Goal: Information Seeking & Learning: Find specific page/section

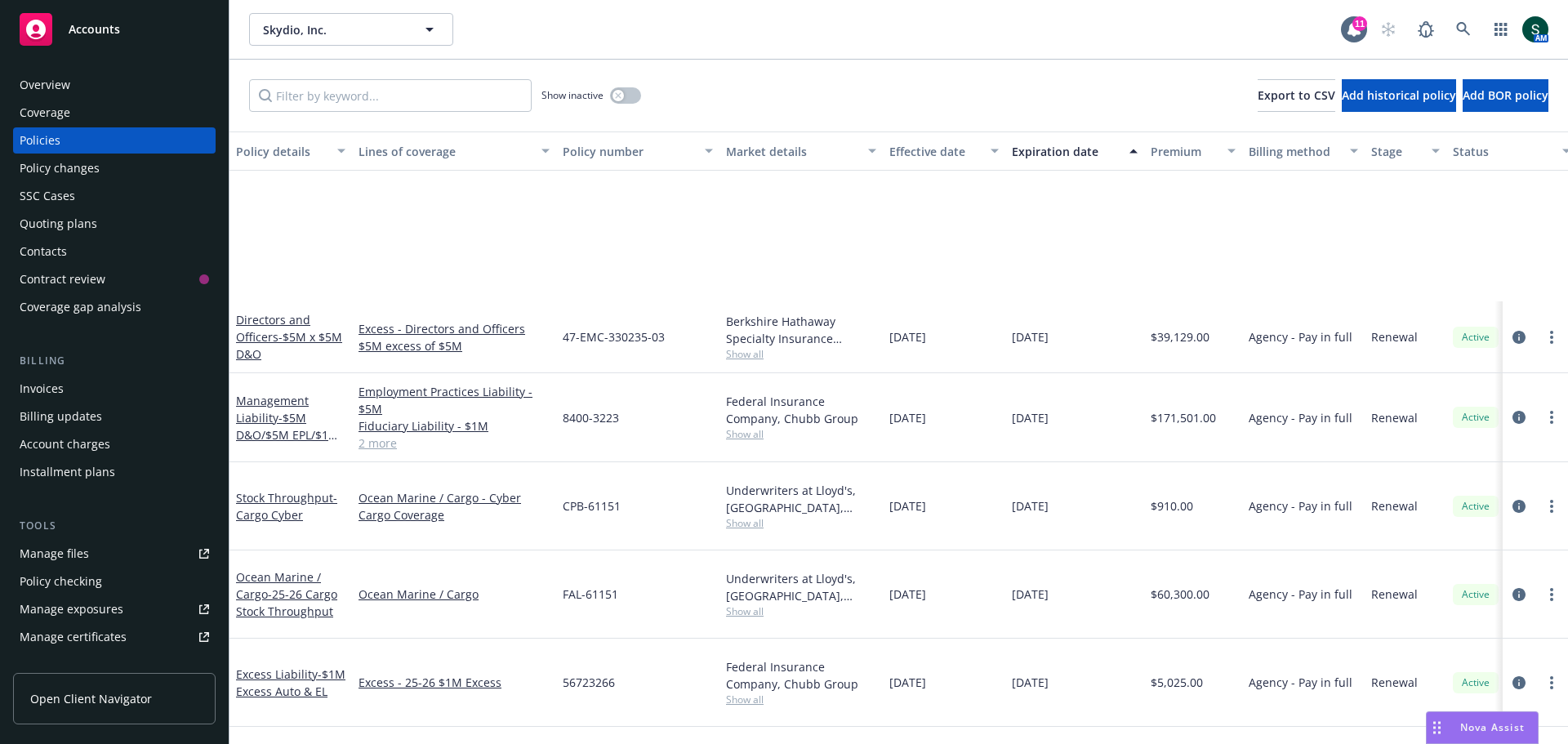
scroll to position [245, 0]
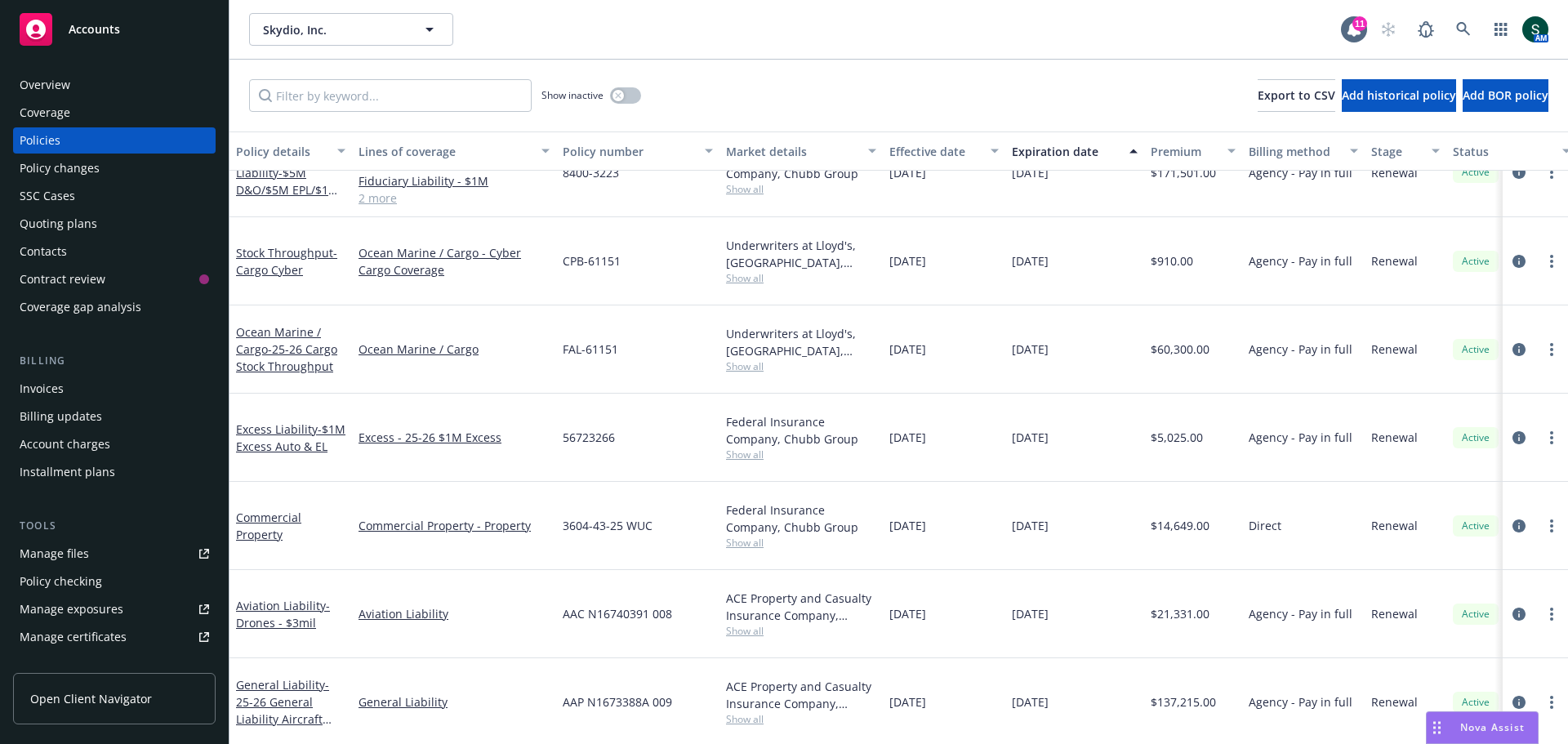
click at [88, 31] on span "Accounts" at bounding box center [94, 29] width 52 height 13
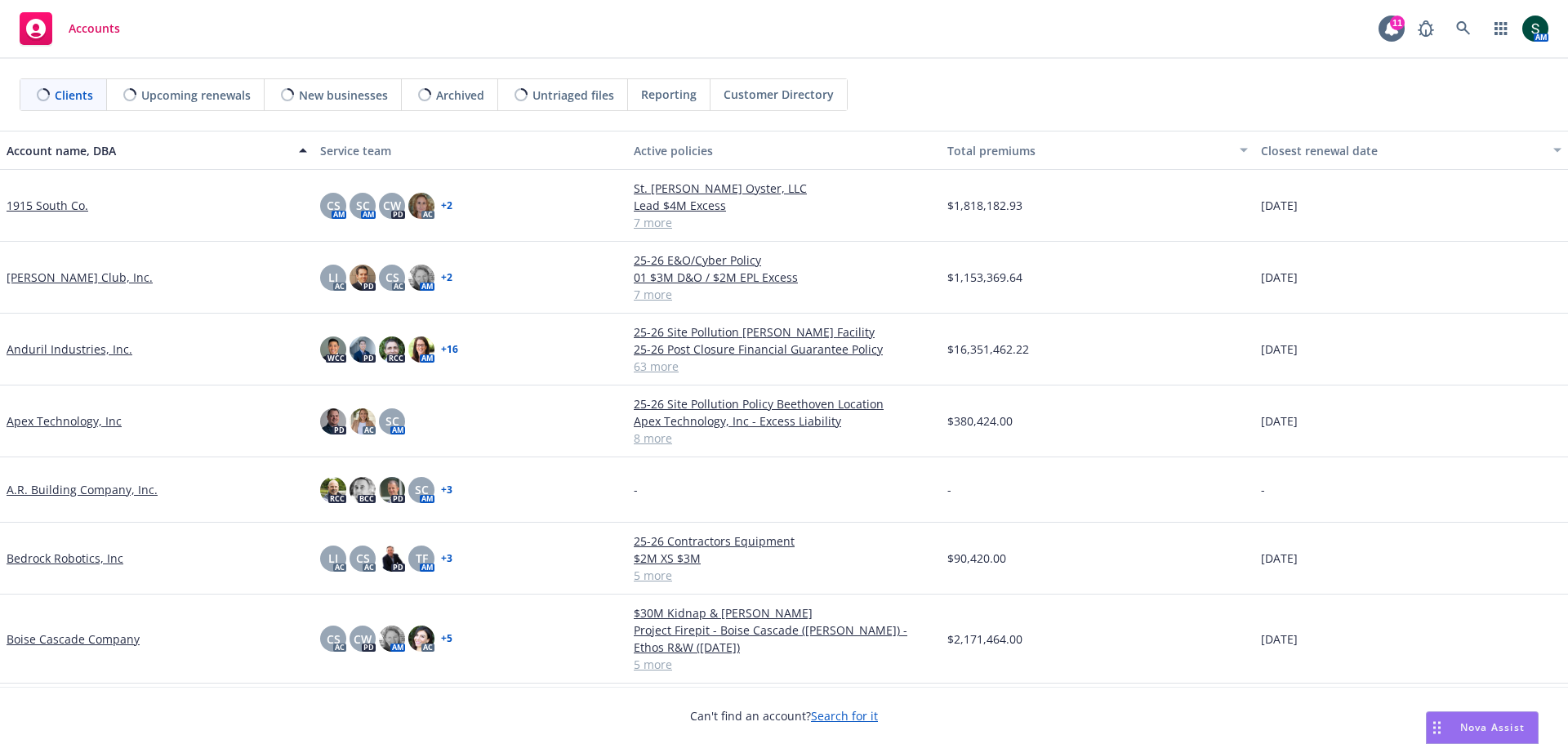
click at [74, 346] on link "Anduril Industries, Inc." at bounding box center [68, 348] width 125 height 17
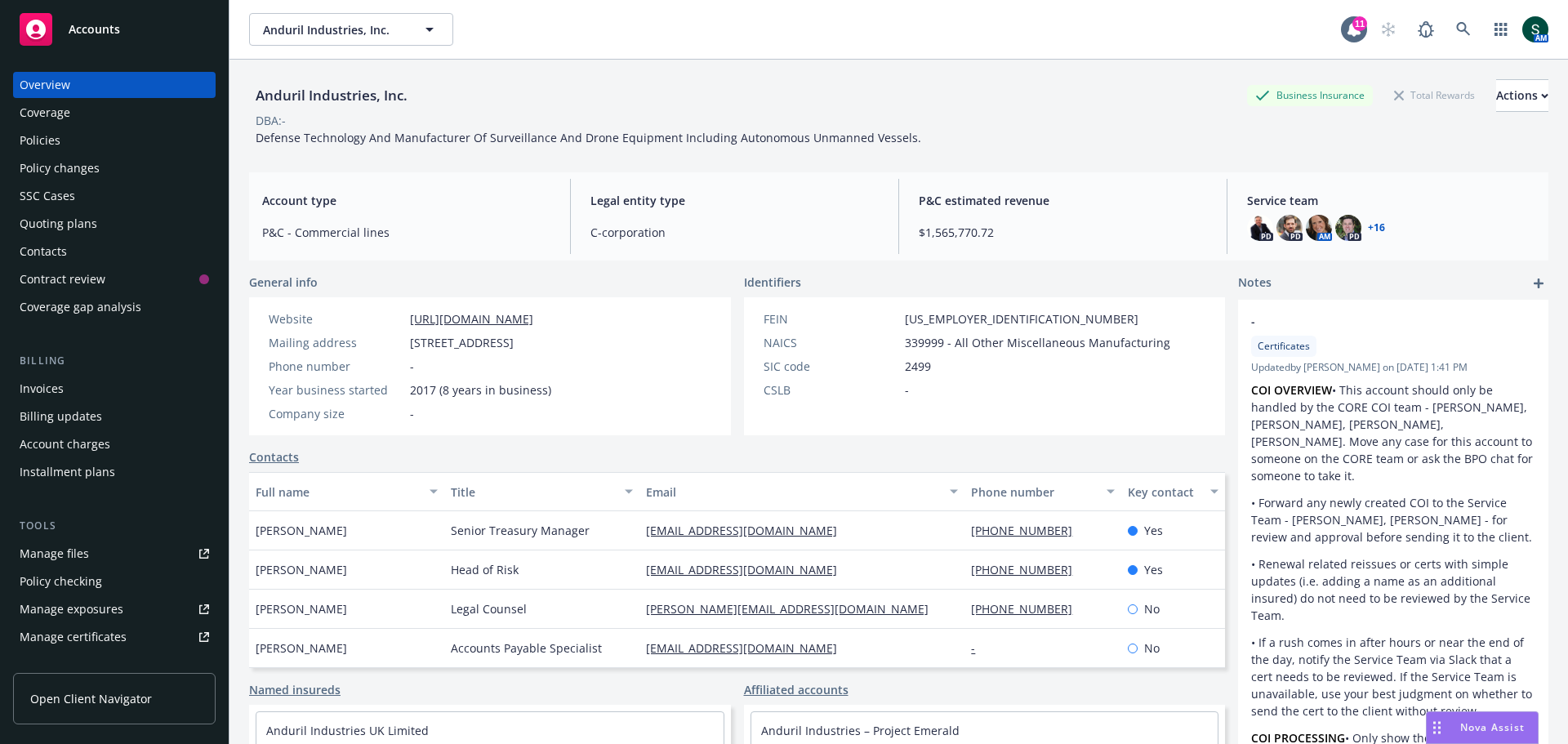
click at [29, 140] on div "Policies" at bounding box center [40, 140] width 41 height 26
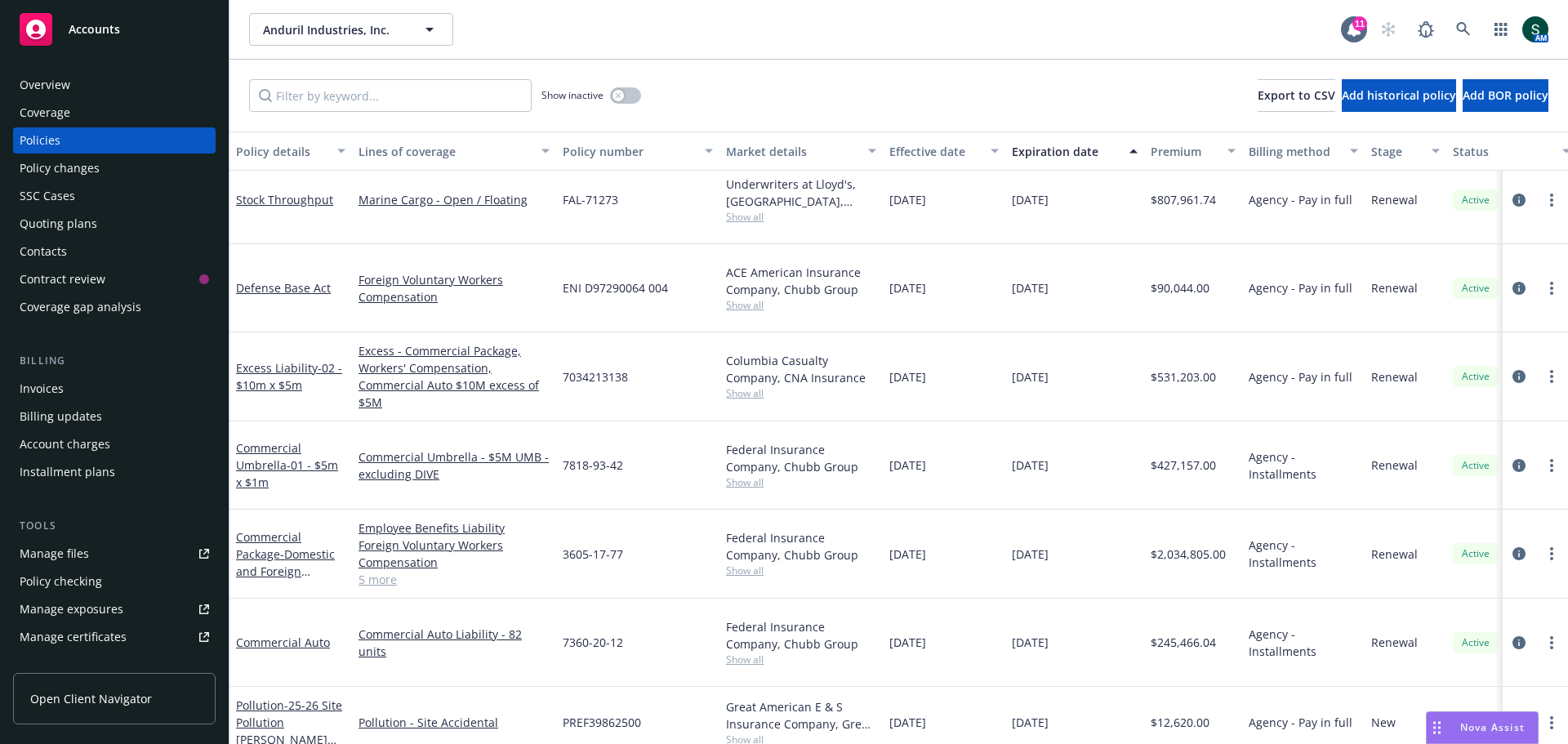
scroll to position [3102, 0]
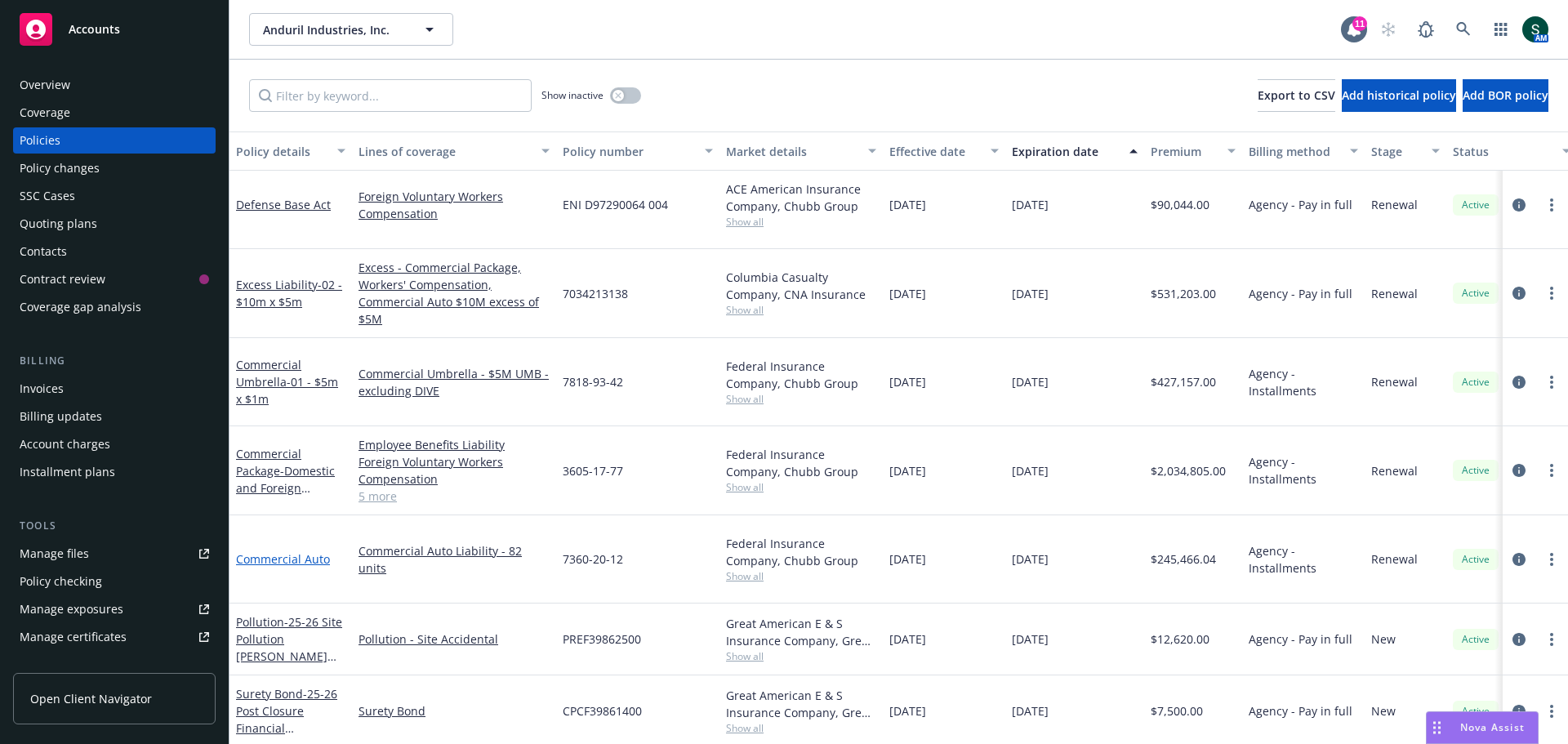
click at [303, 551] on link "Commercial Auto" at bounding box center [283, 558] width 94 height 15
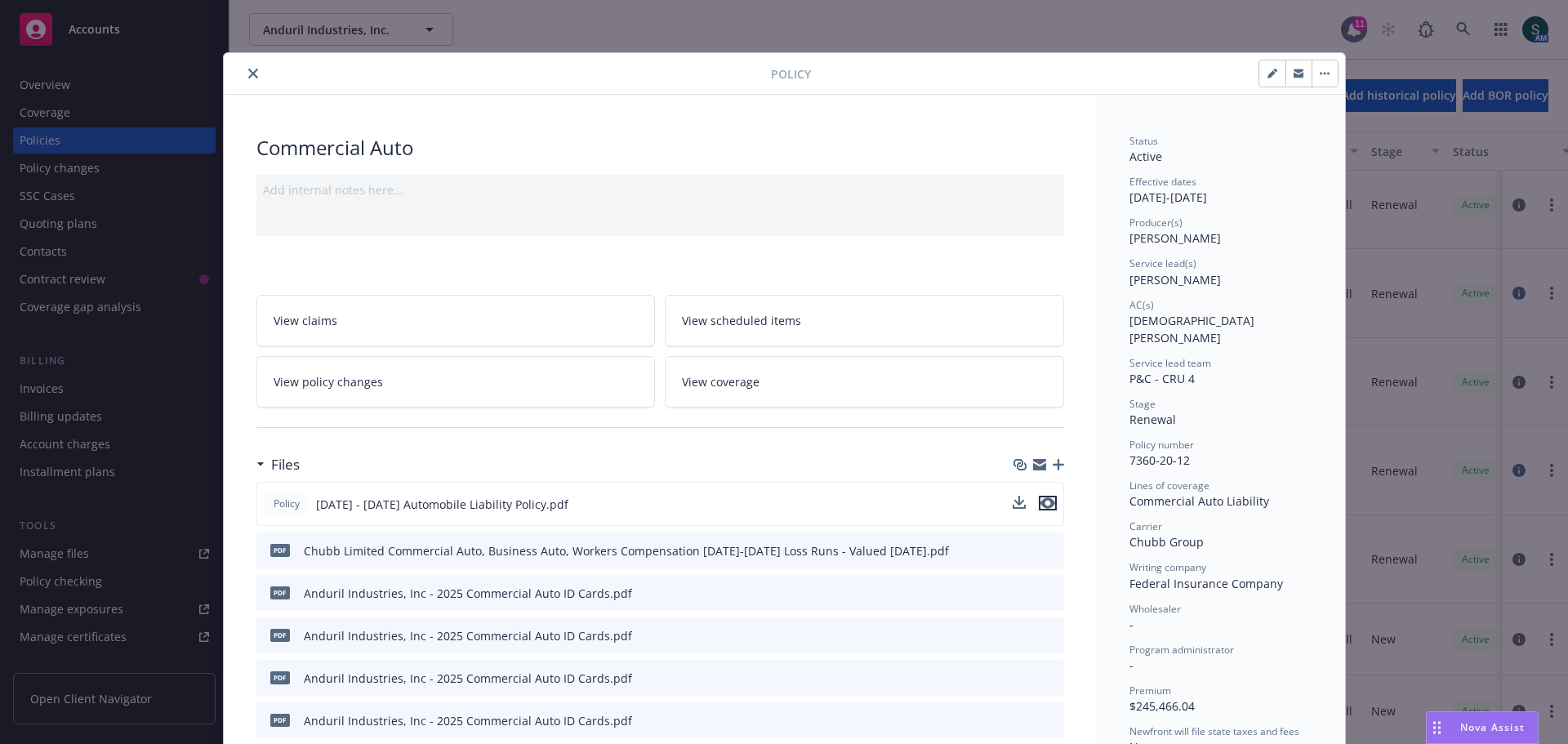
click at [1043, 504] on icon "preview file" at bounding box center [1048, 502] width 15 height 12
click at [248, 74] on icon "close" at bounding box center [253, 73] width 10 height 10
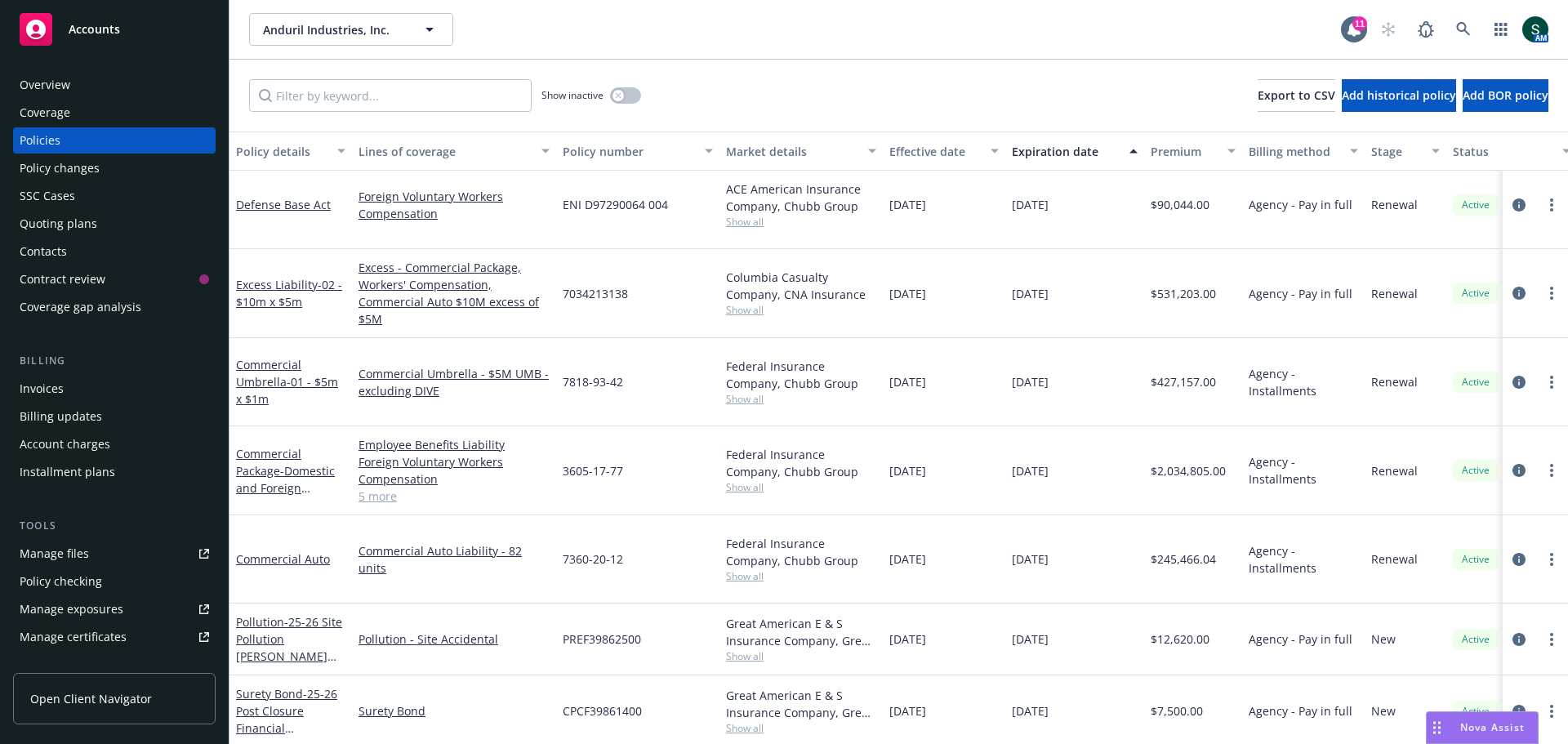
scroll to position [164, 0]
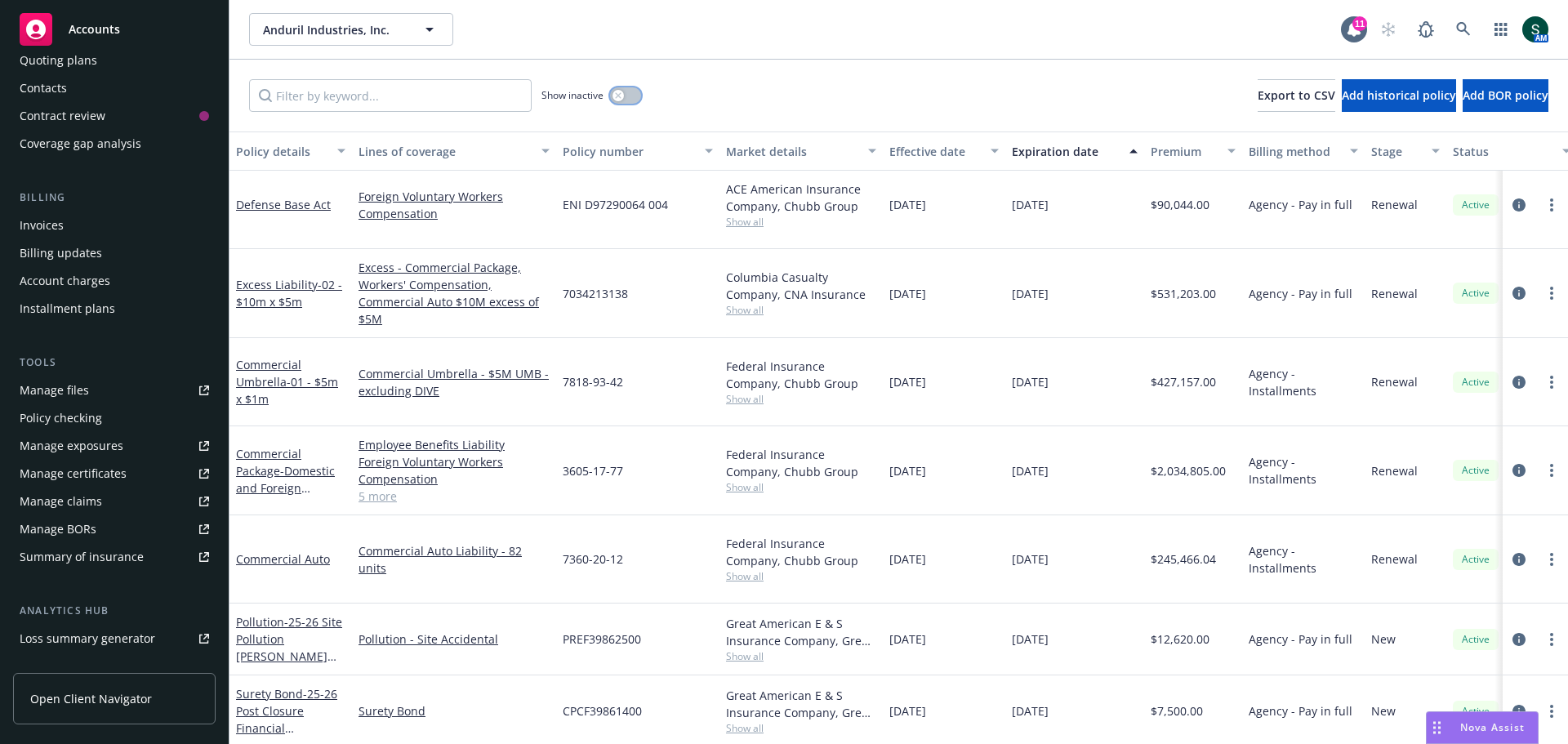
click at [625, 100] on button "button" at bounding box center [625, 95] width 31 height 16
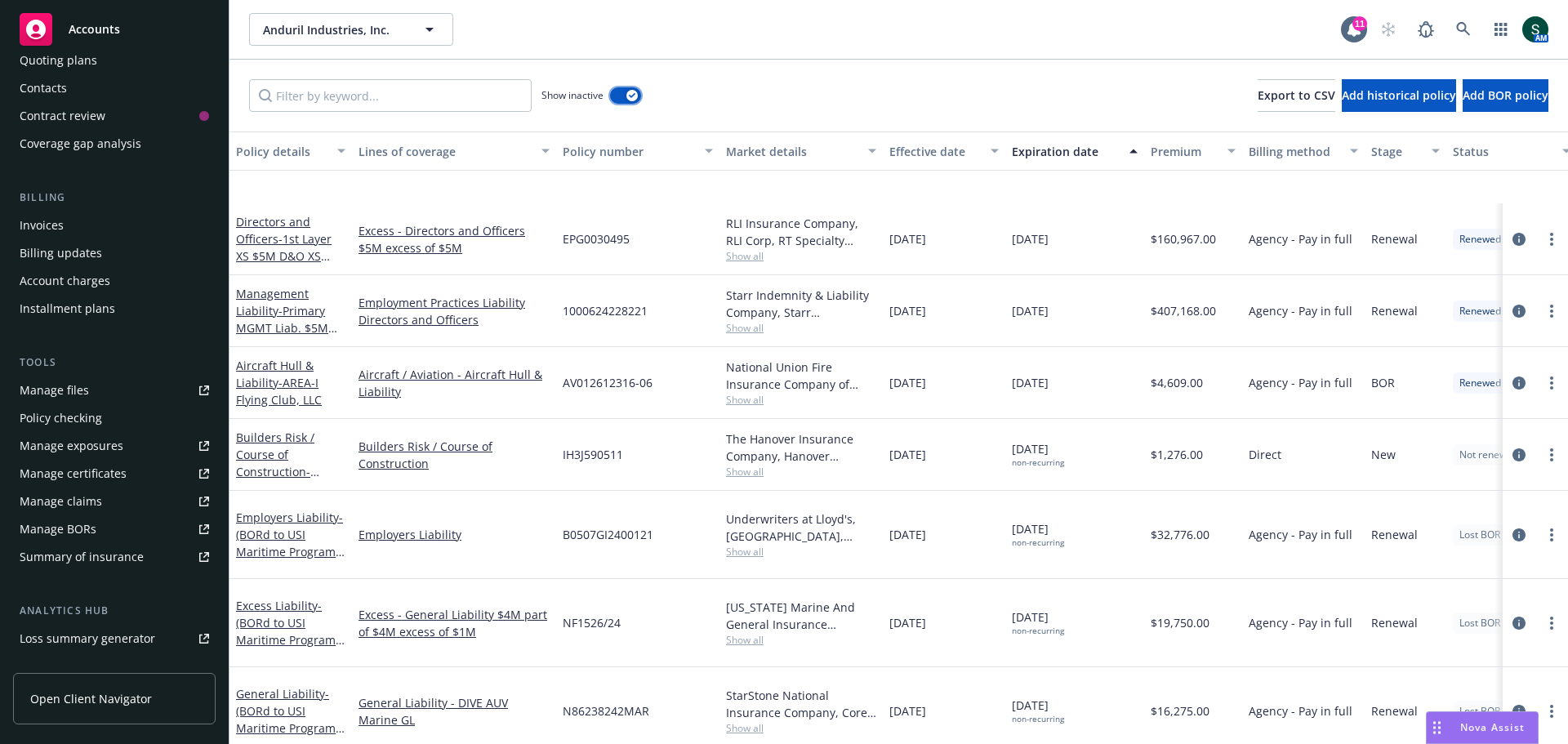
scroll to position [6123, 0]
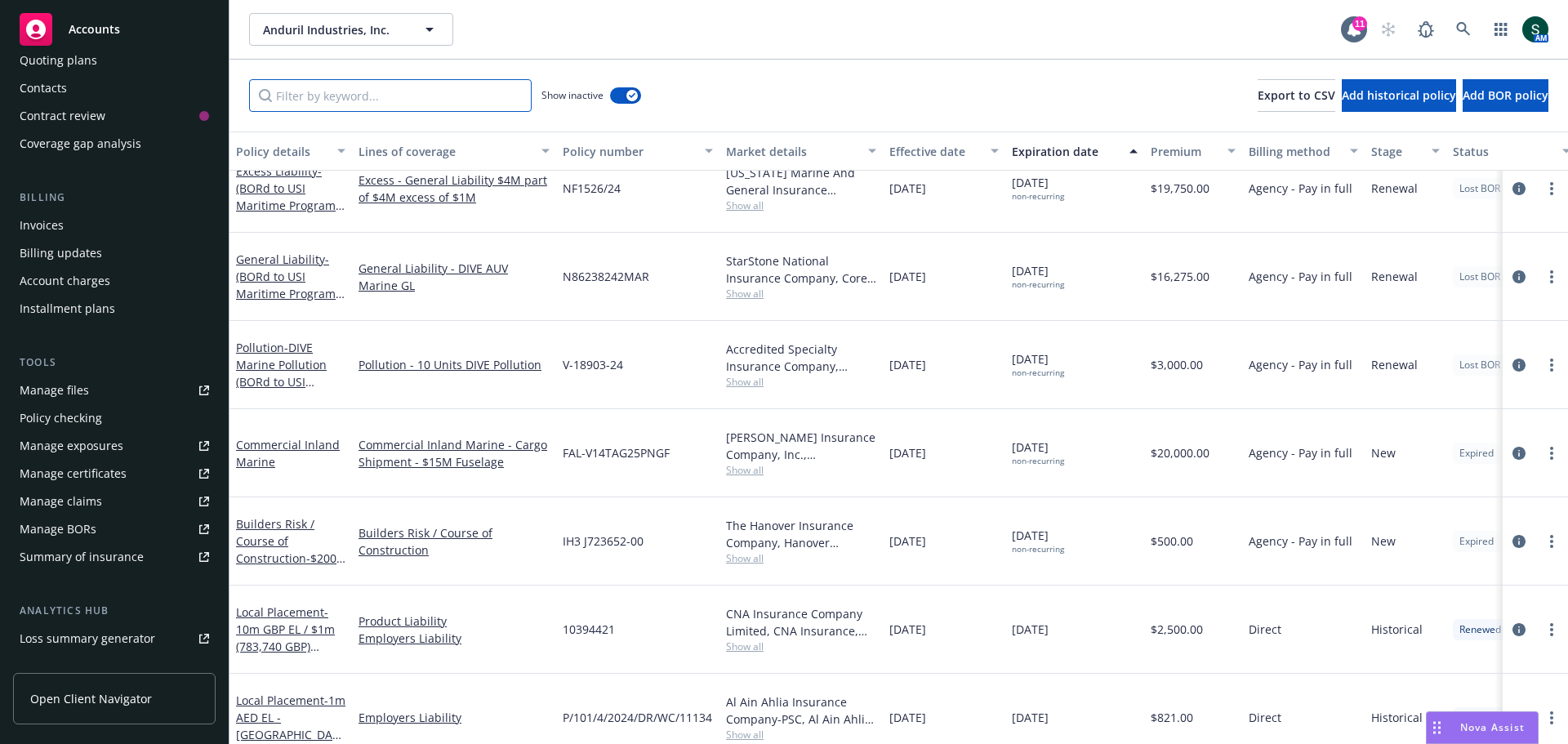
click at [355, 95] on input "Filter by keyword..." at bounding box center [390, 95] width 283 height 33
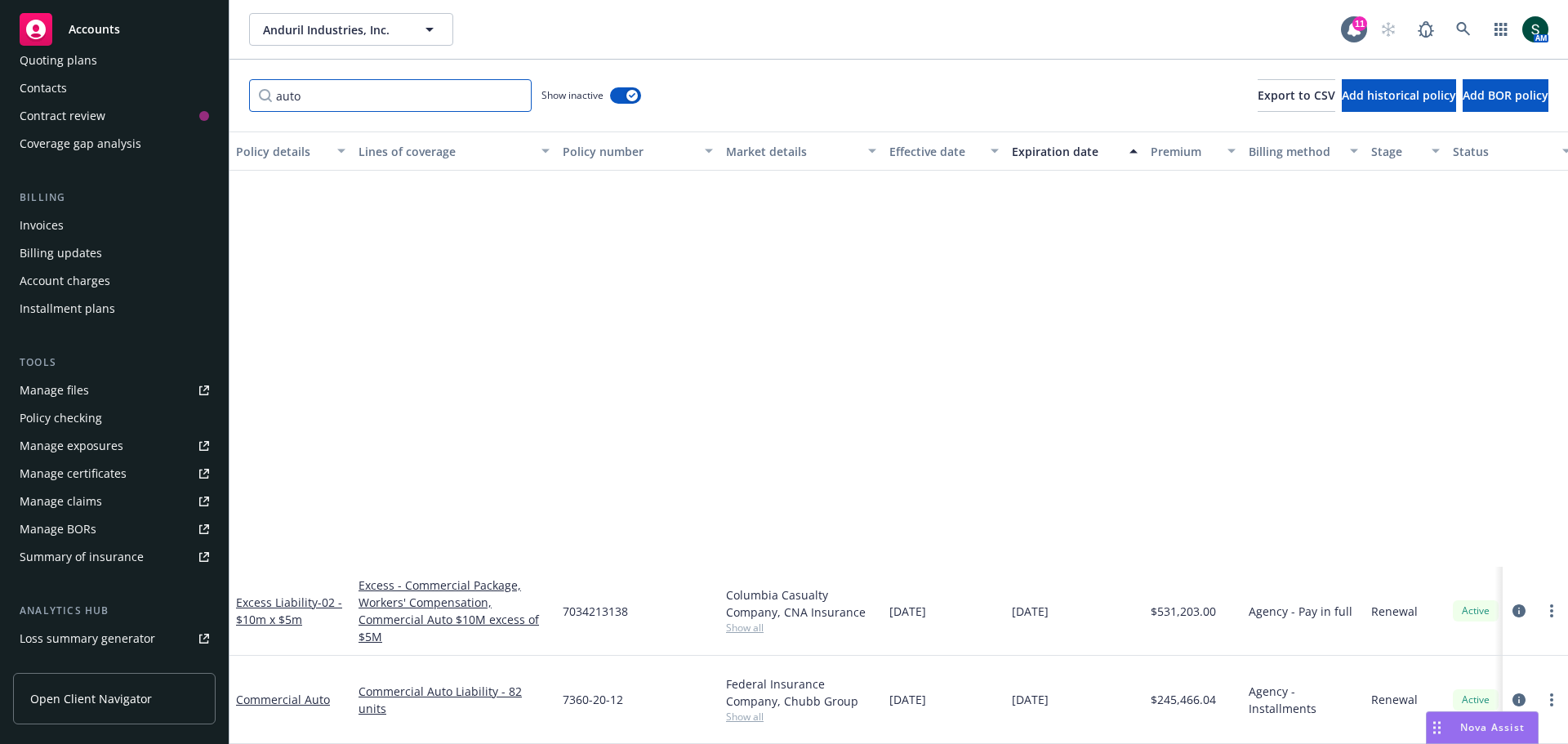
scroll to position [1101, 0]
type input "auto"
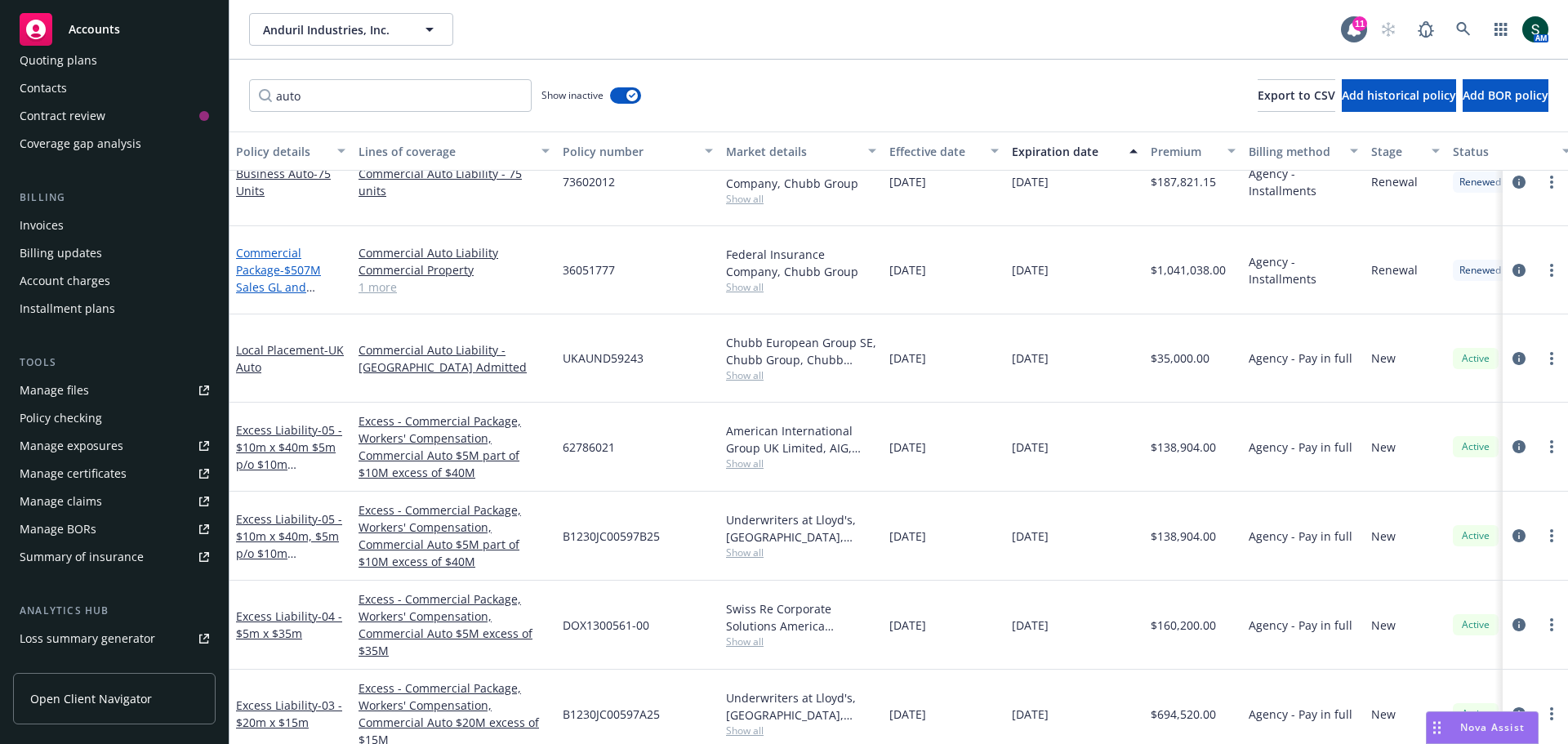
click at [309, 262] on span "- $507M Sales GL and Property" at bounding box center [278, 287] width 85 height 50
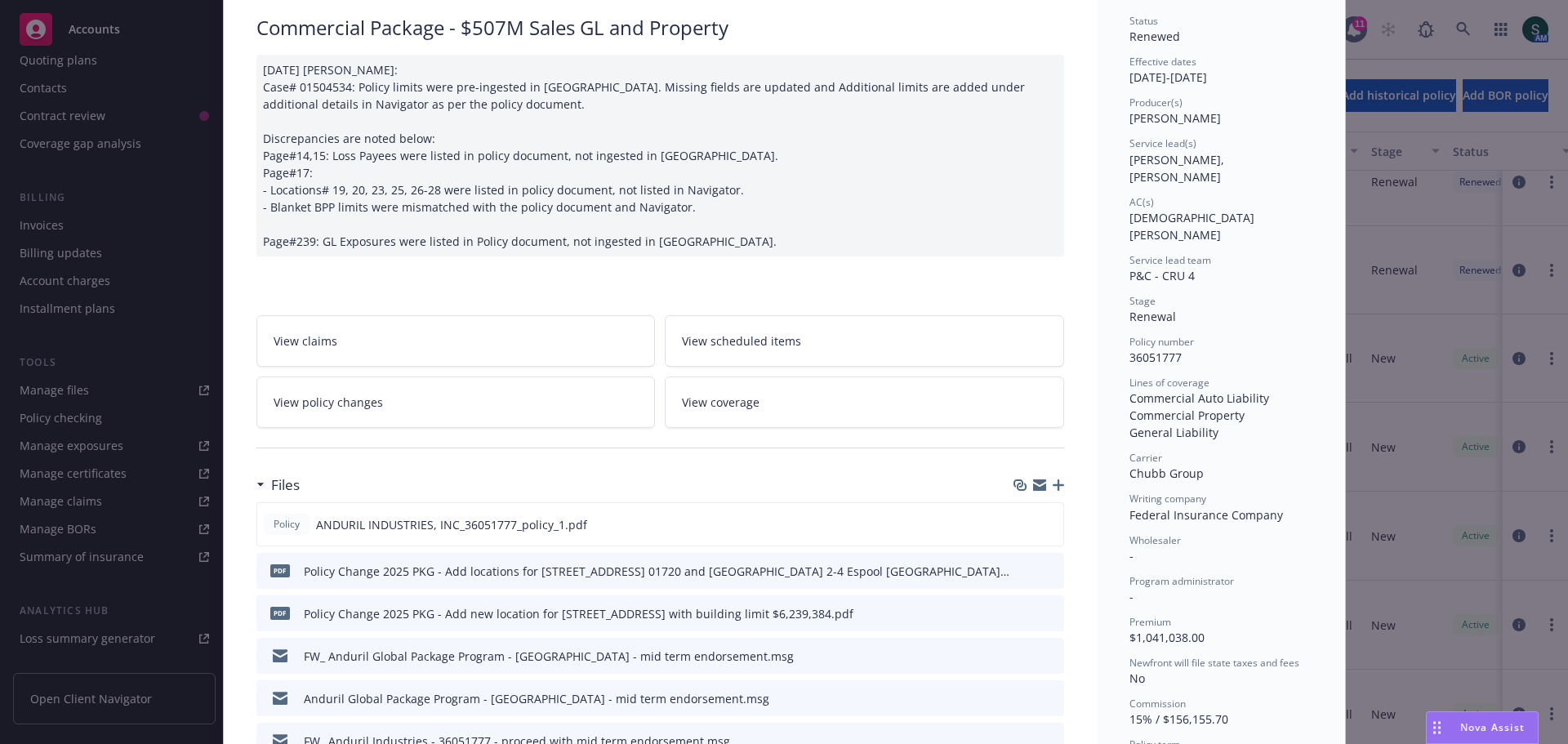
scroll to position [164, 0]
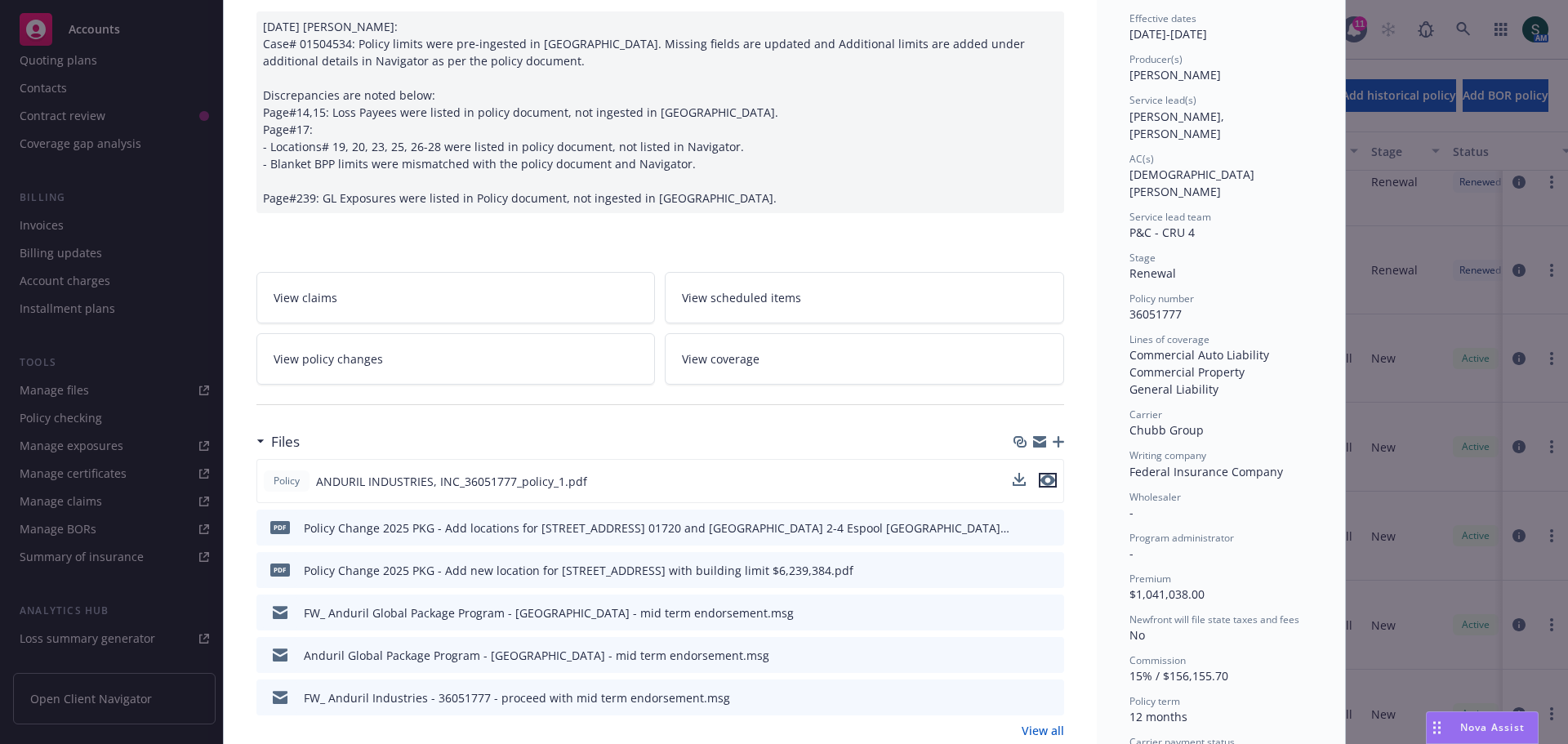
click at [1049, 477] on button "preview file" at bounding box center [1048, 480] width 18 height 15
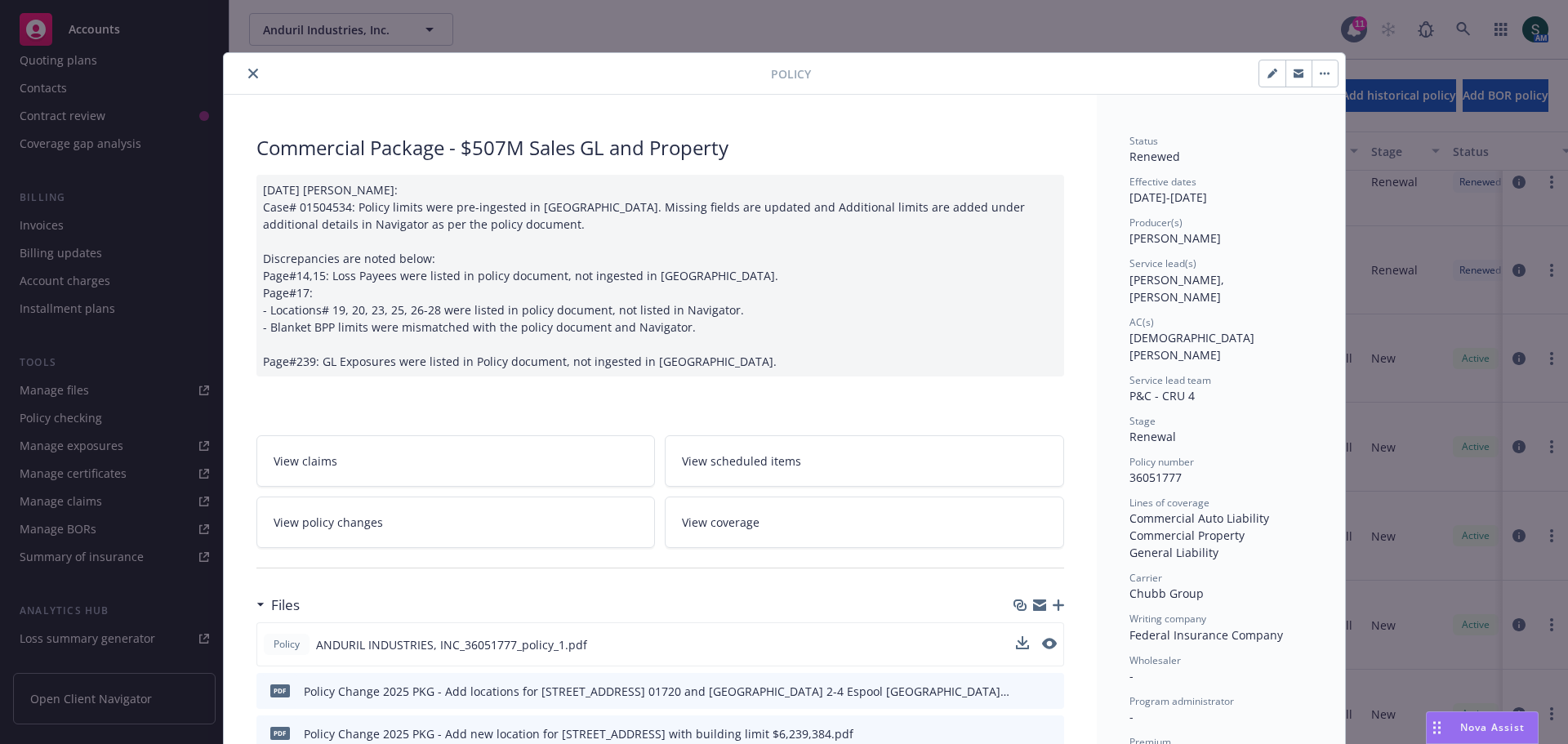
click at [248, 73] on icon "close" at bounding box center [253, 73] width 10 height 10
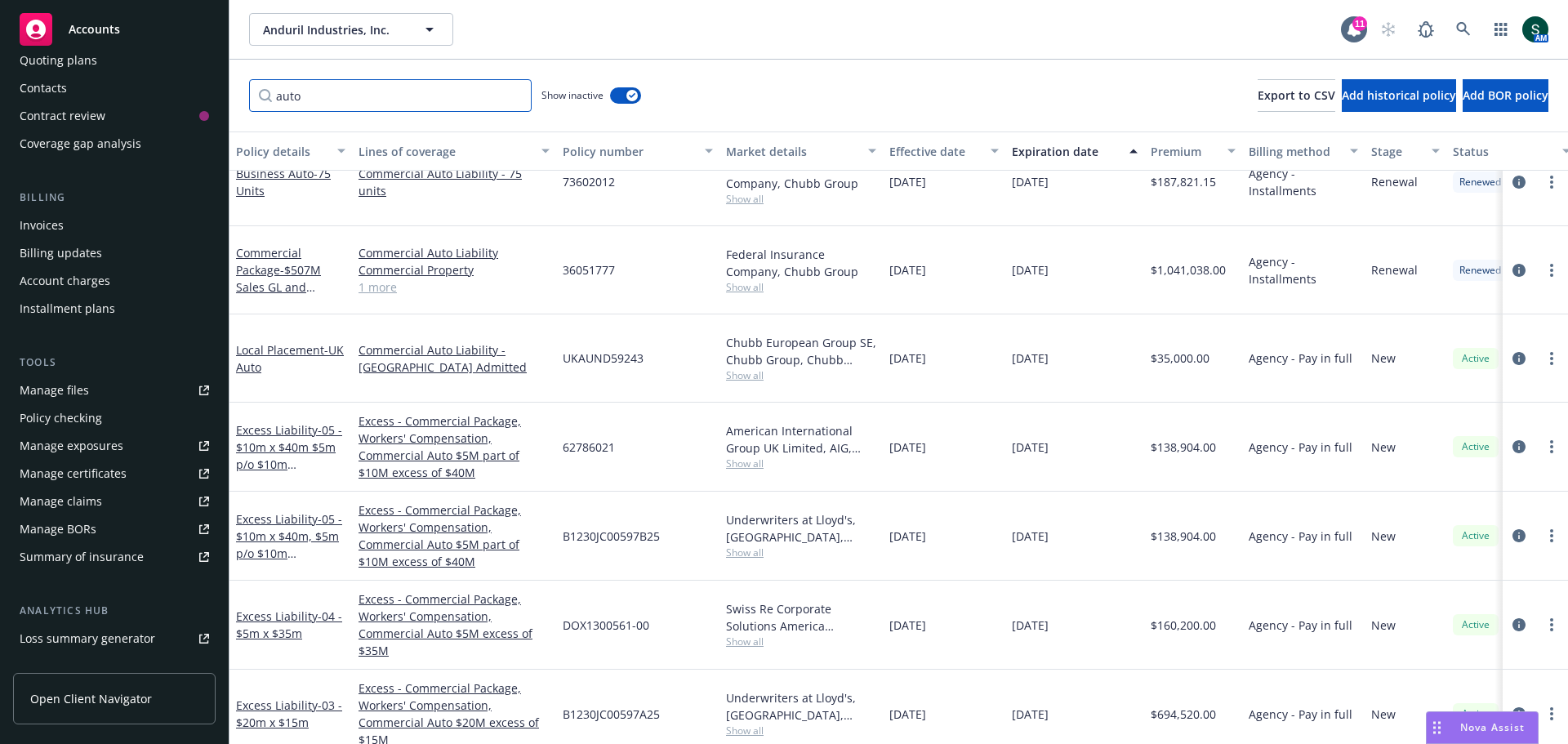
click at [353, 84] on input "auto" at bounding box center [390, 95] width 283 height 33
click at [495, 101] on input "auto" at bounding box center [390, 95] width 283 height 33
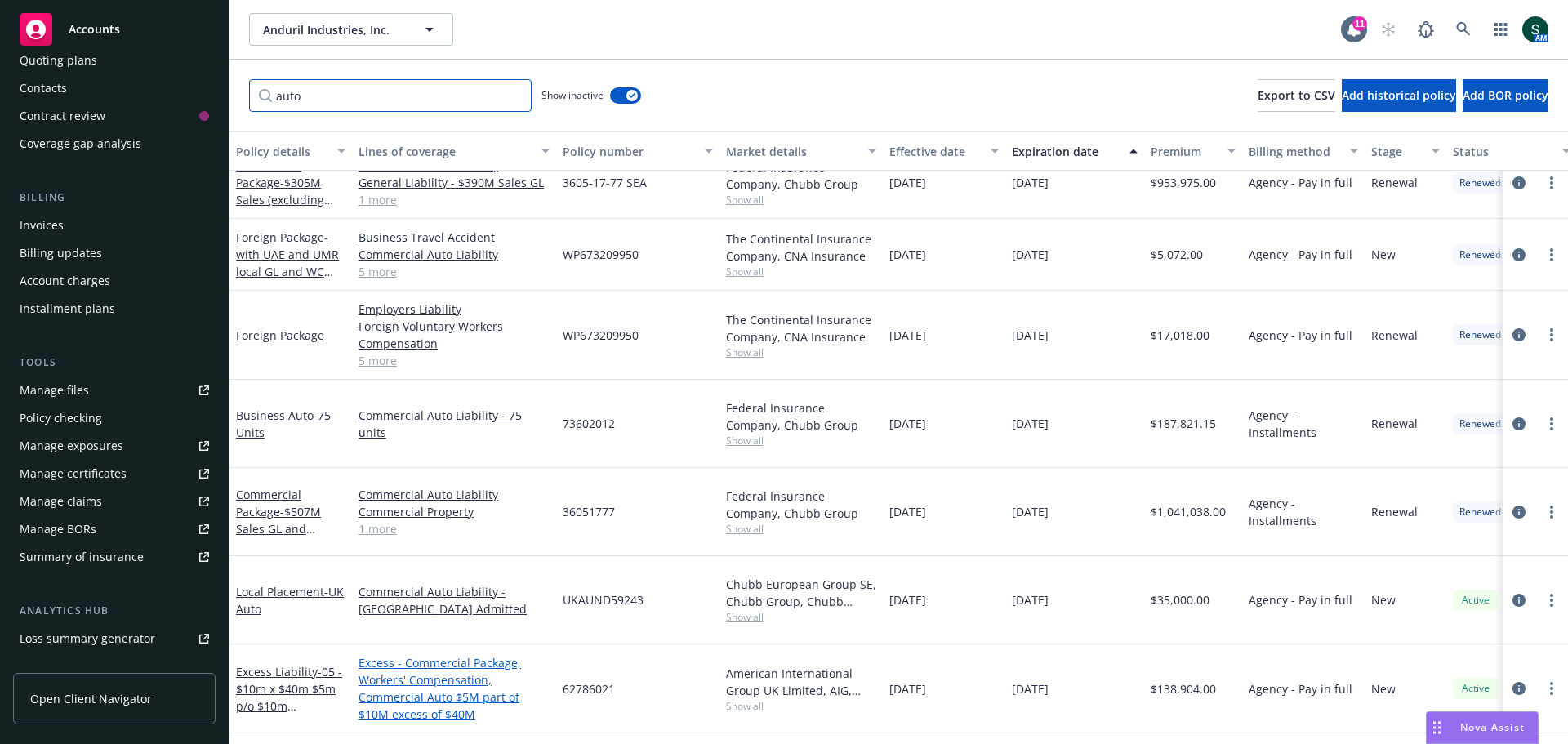
scroll to position [800, 0]
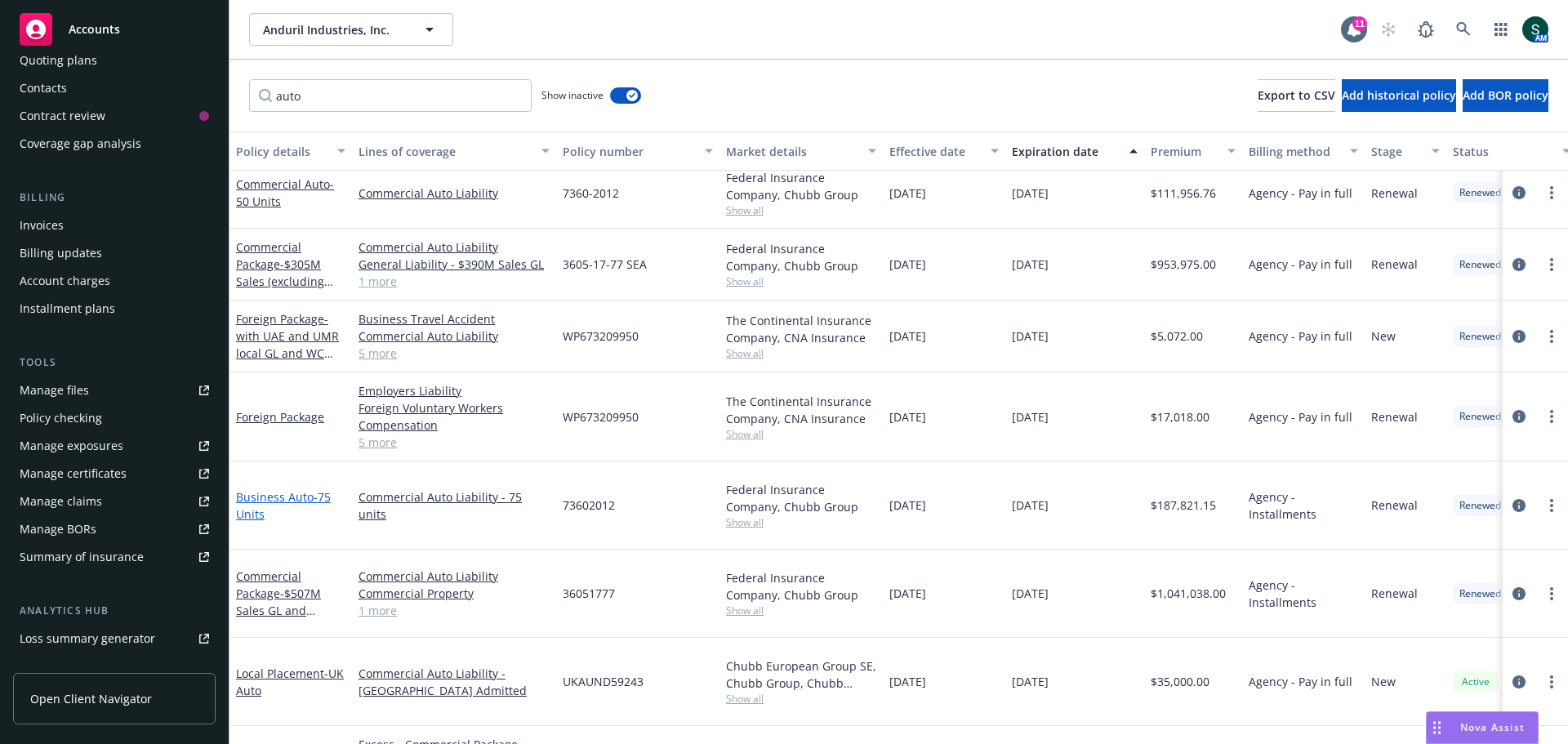
click at [277, 493] on link "Business Auto - 75 Units" at bounding box center [283, 505] width 95 height 33
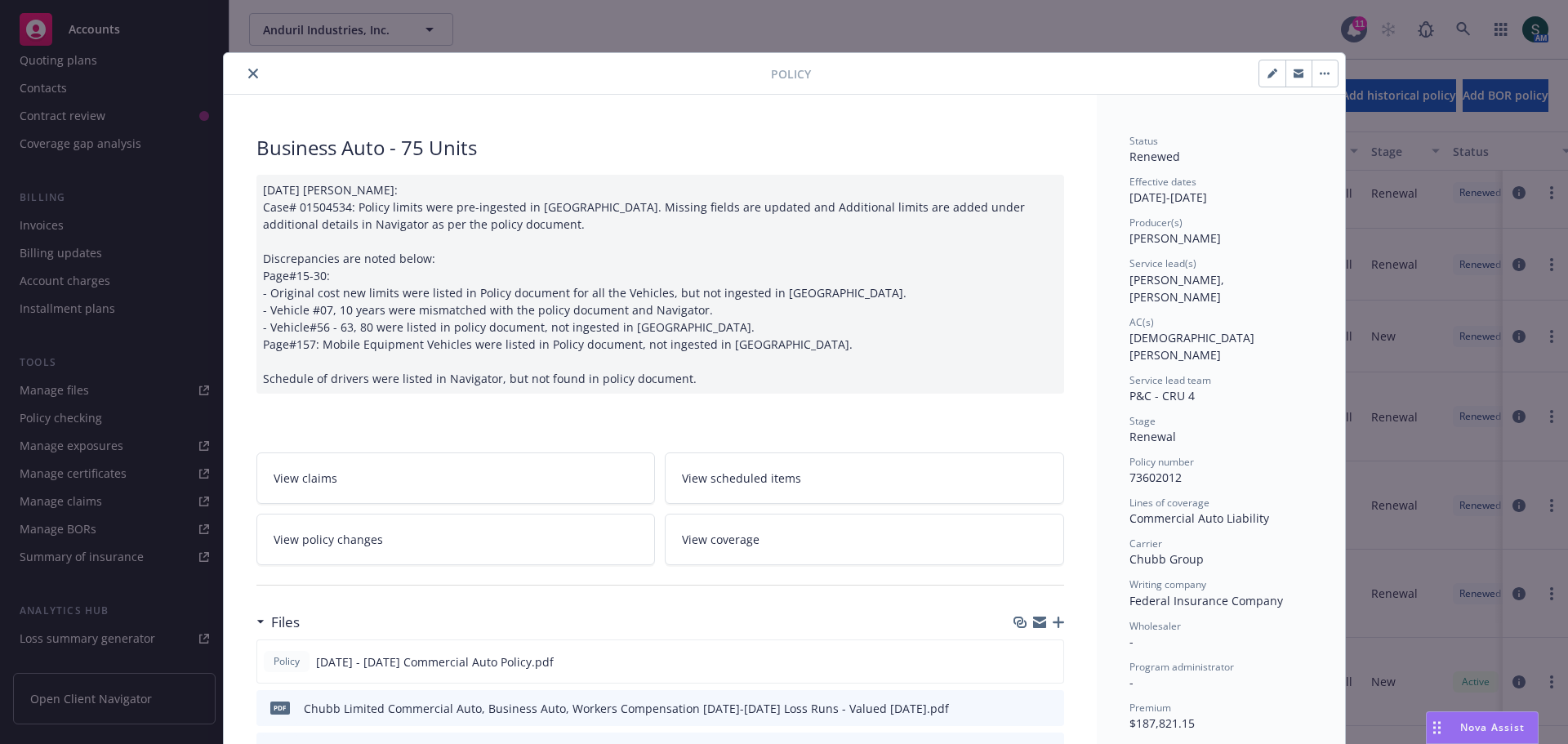
scroll to position [164, 0]
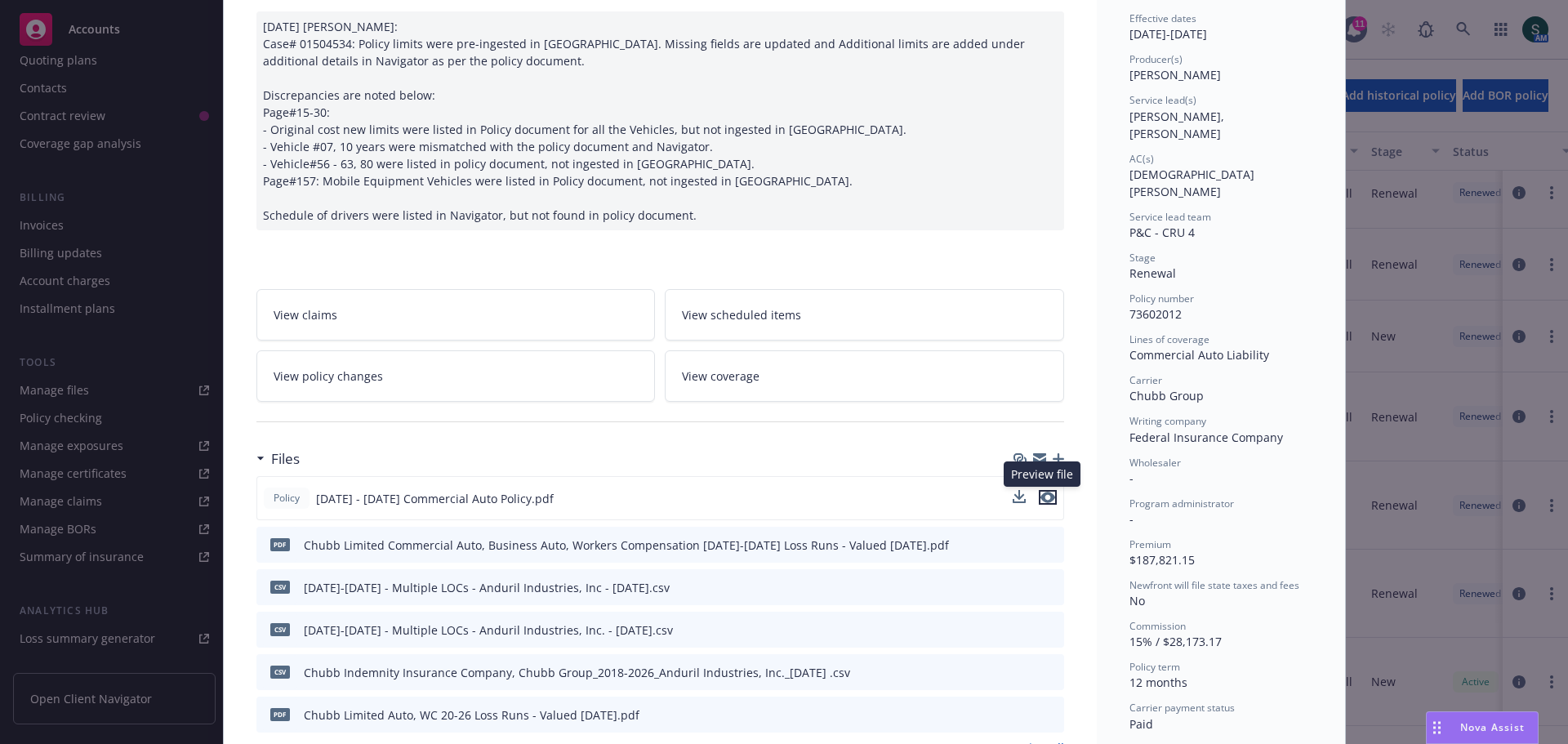
click at [1047, 499] on icon "preview file" at bounding box center [1048, 497] width 15 height 12
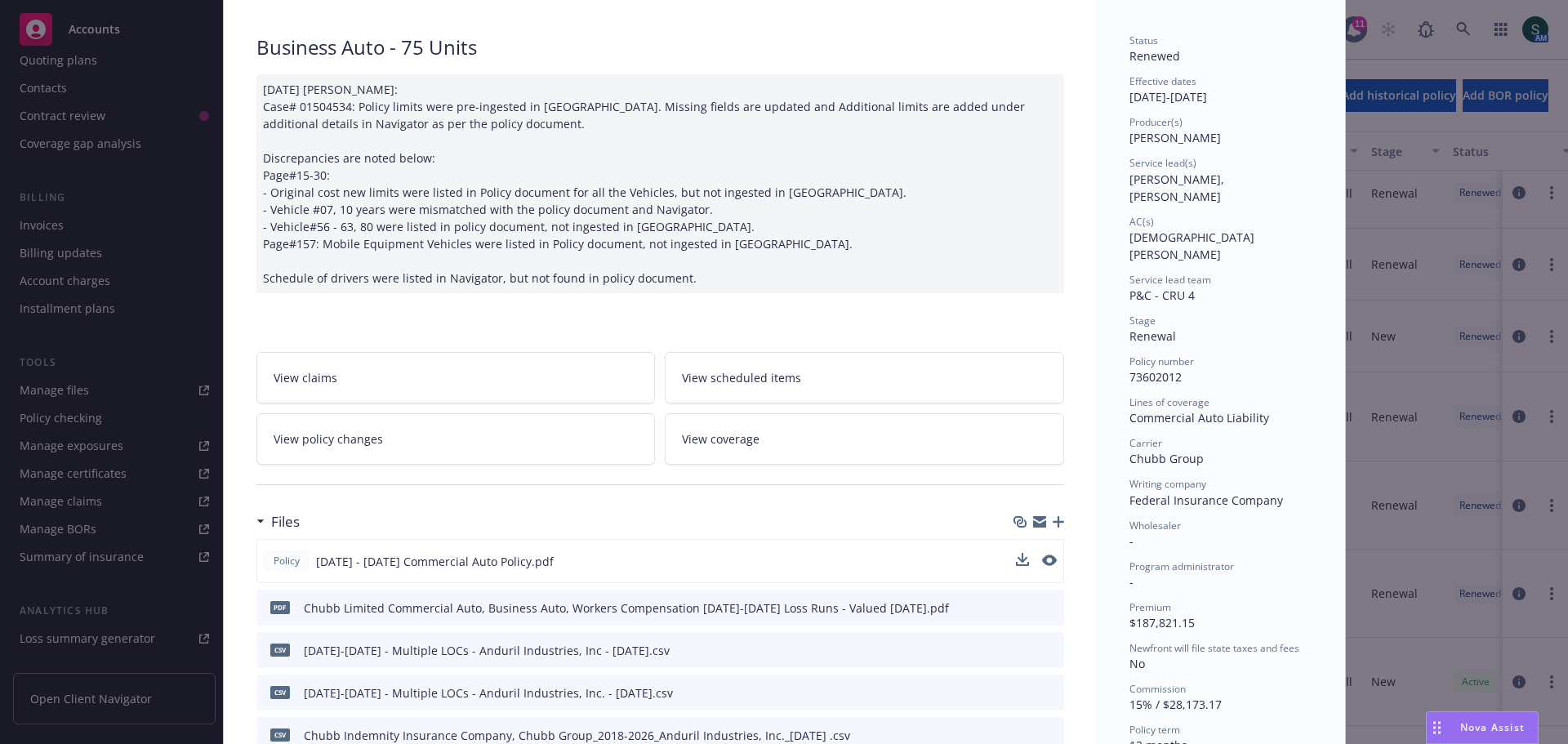
scroll to position [0, 0]
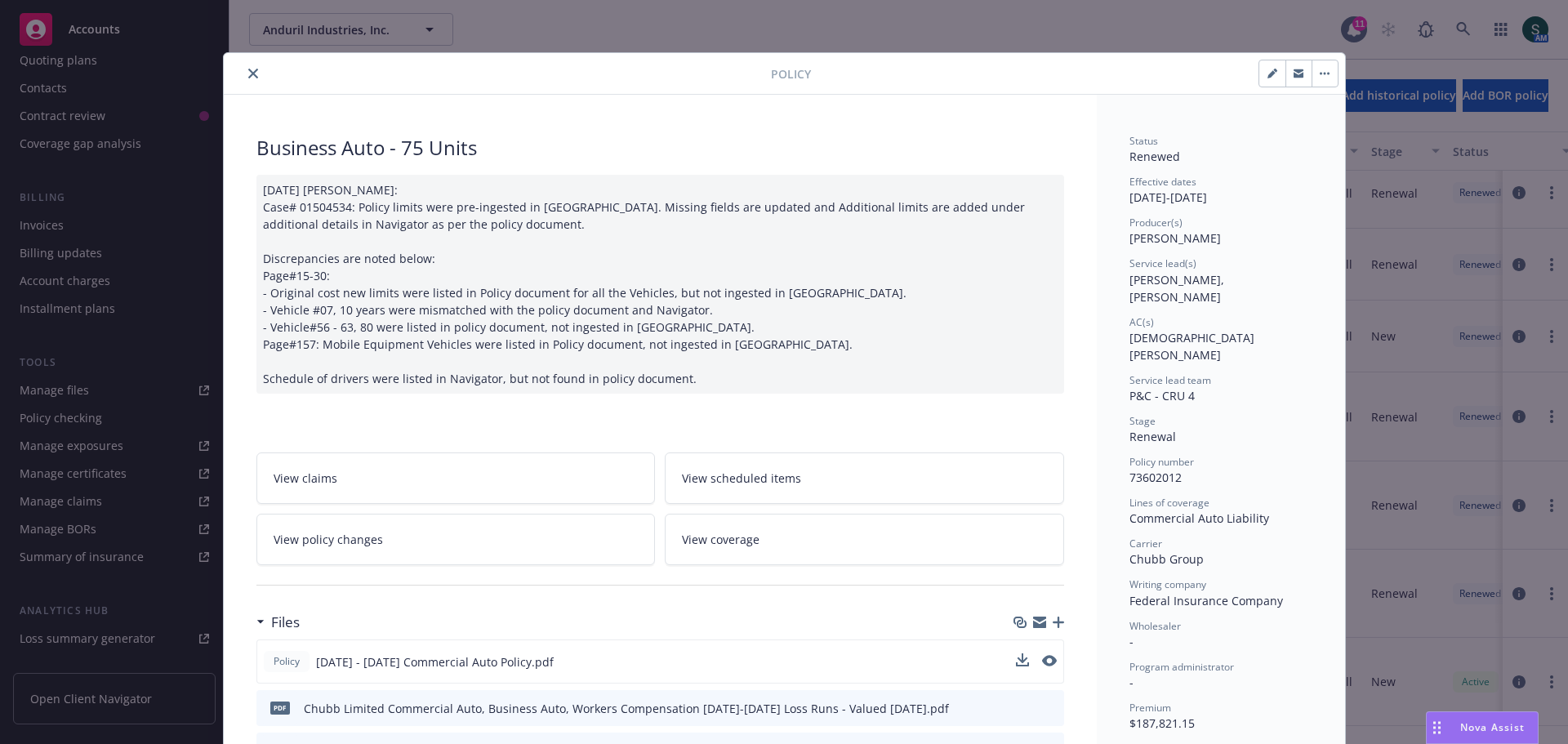
click at [250, 78] on button "close" at bounding box center [253, 74] width 20 height 20
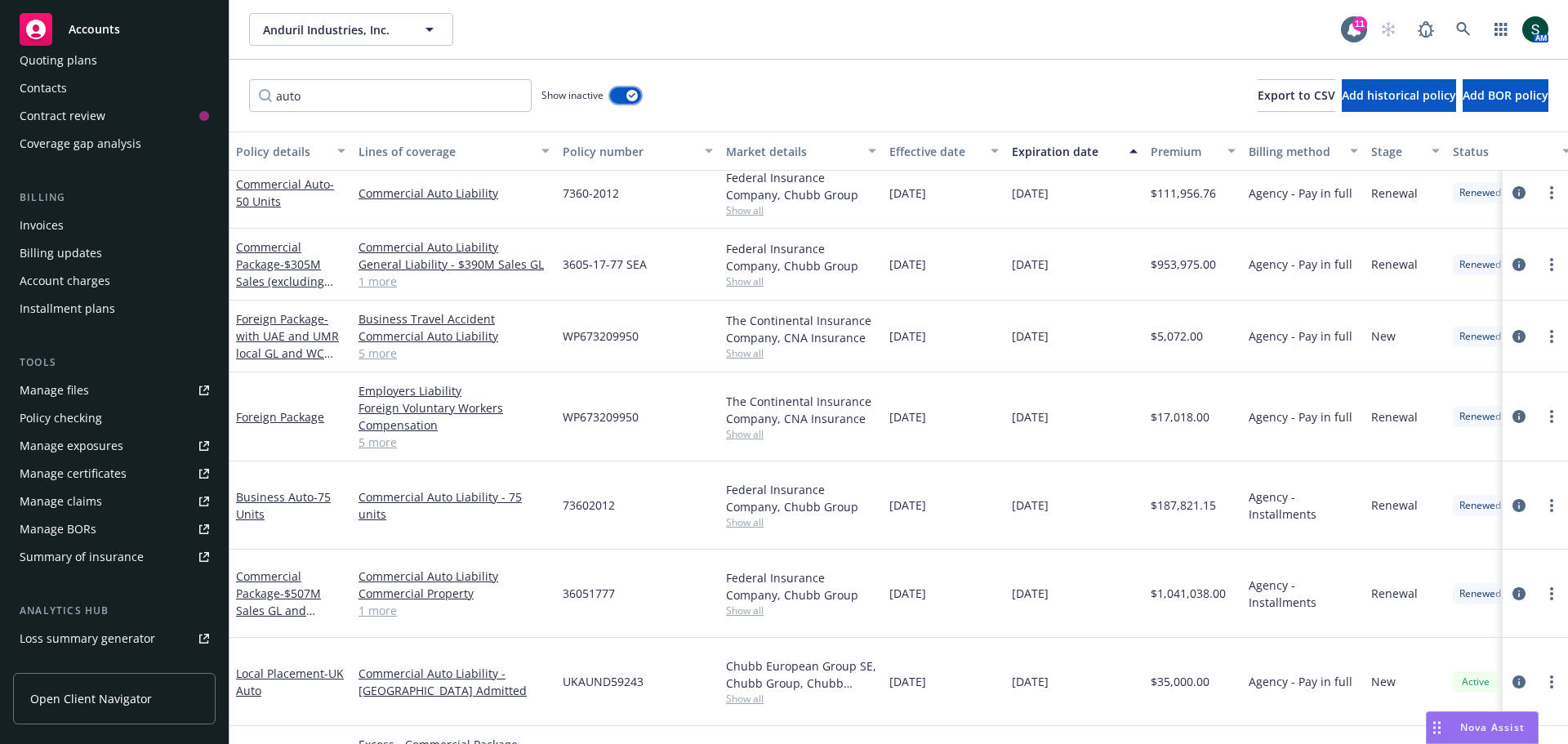
click at [619, 92] on button "button" at bounding box center [625, 95] width 31 height 16
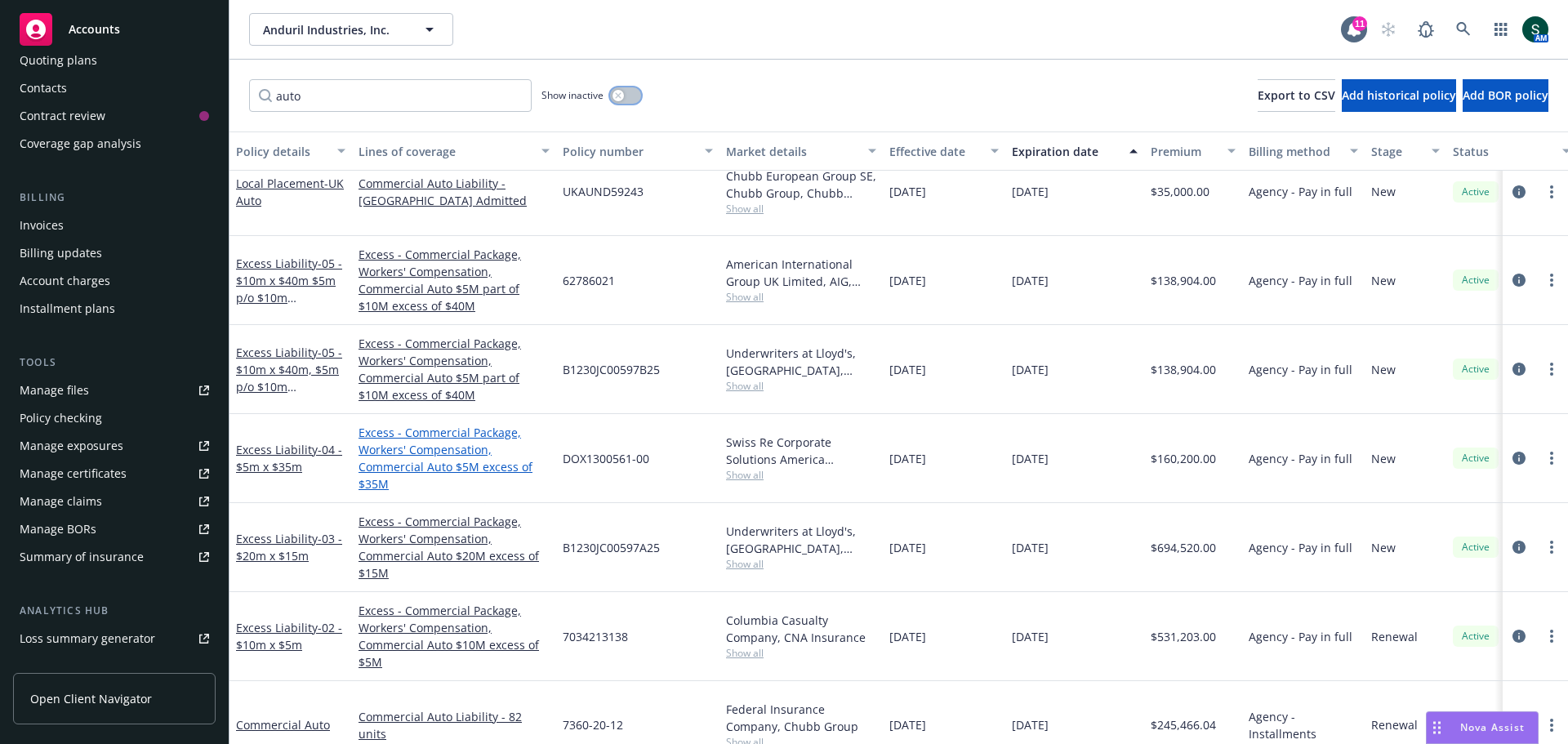
scroll to position [26, 0]
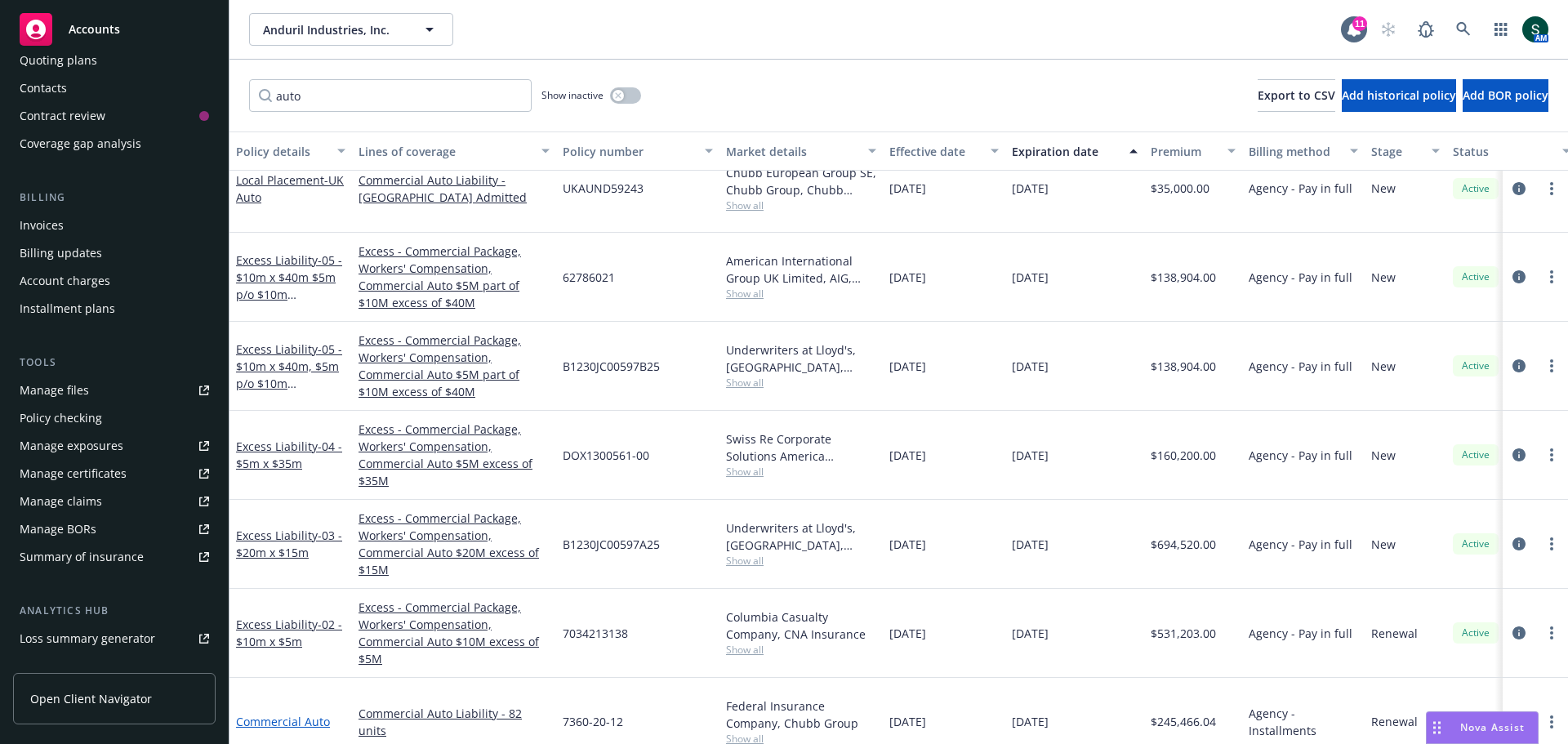
click at [287, 714] on link "Commercial Auto" at bounding box center [283, 721] width 94 height 15
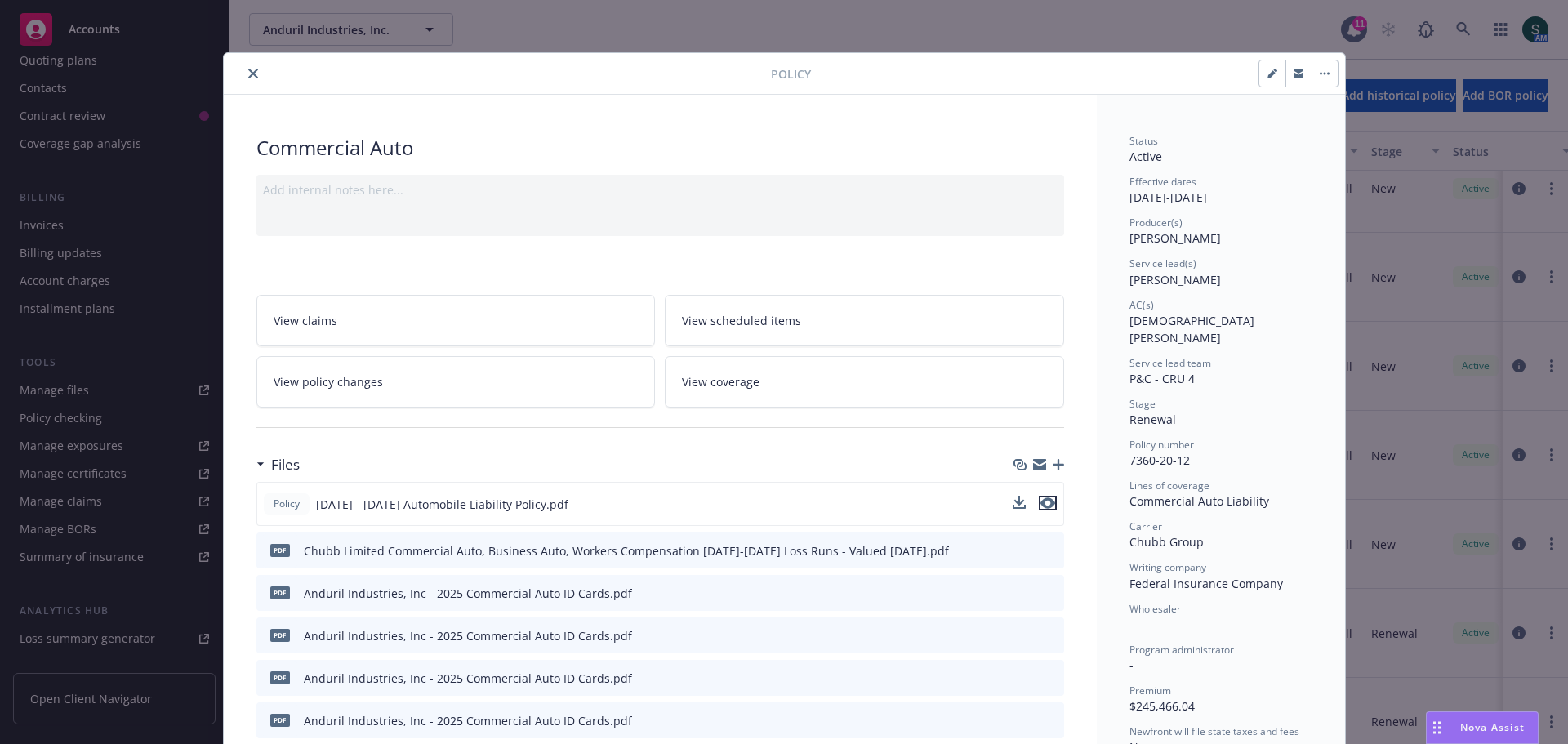
click at [1043, 500] on icon "preview file" at bounding box center [1048, 502] width 15 height 12
